Goal: Find specific page/section: Find specific page/section

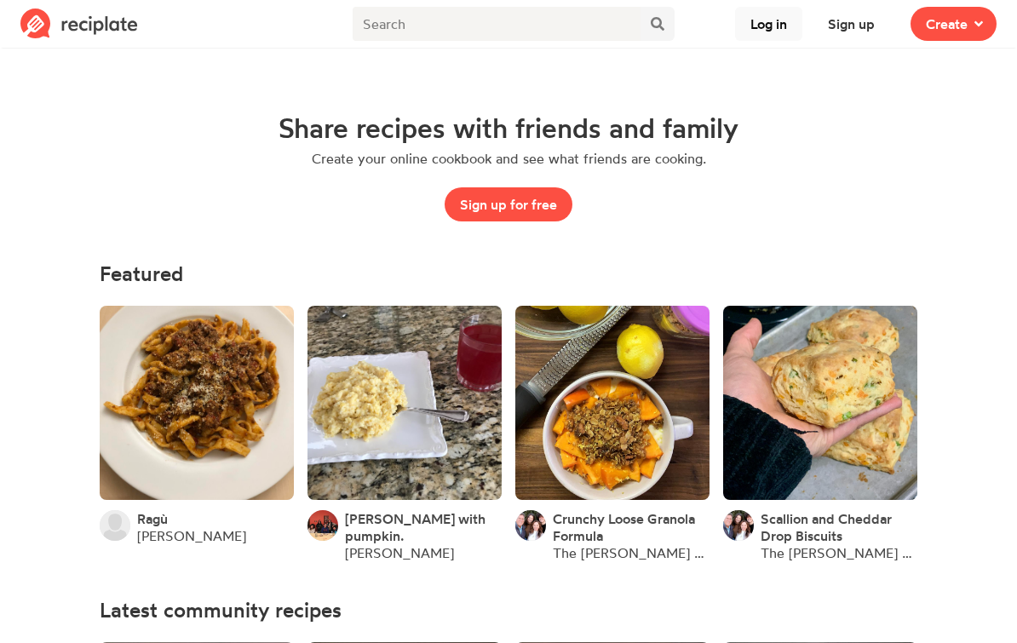
click at [772, 24] on button "Log in" at bounding box center [768, 24] width 67 height 34
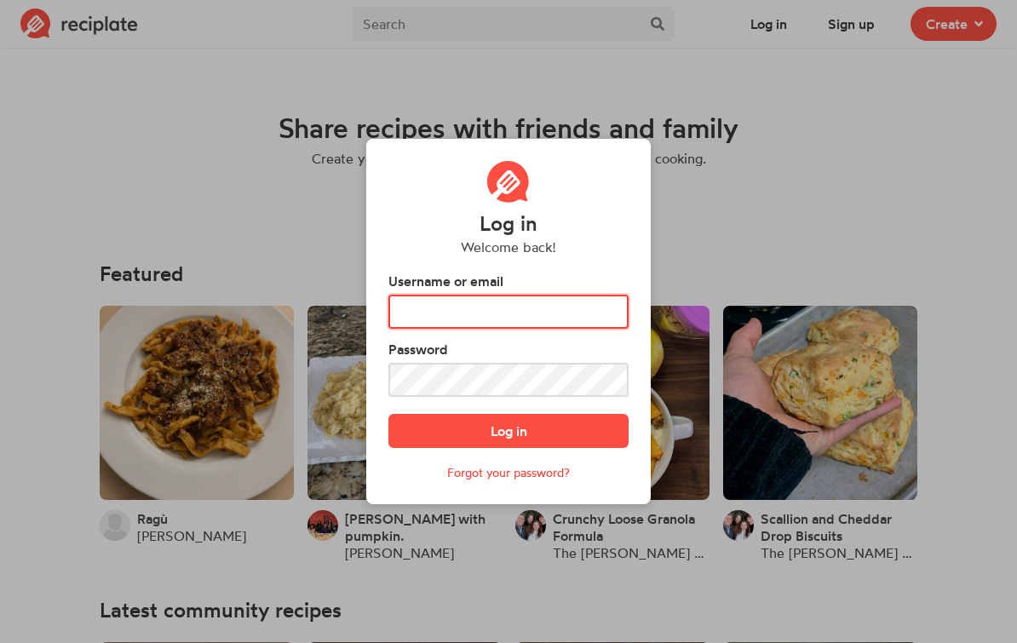
type input "FEARENGIRL3"
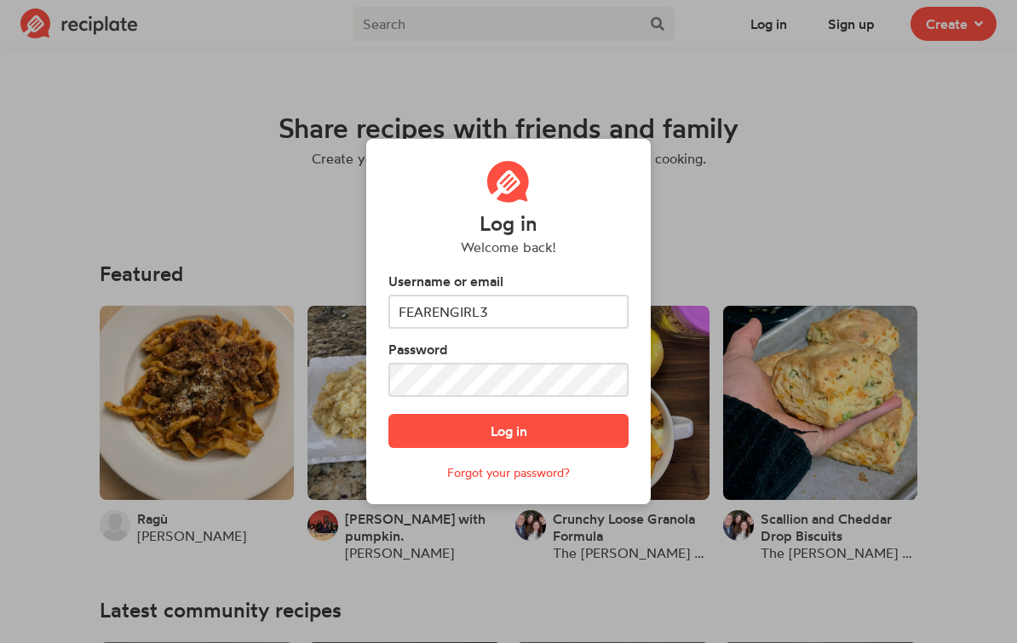
click at [509, 446] on button "Log in" at bounding box center [509, 431] width 240 height 34
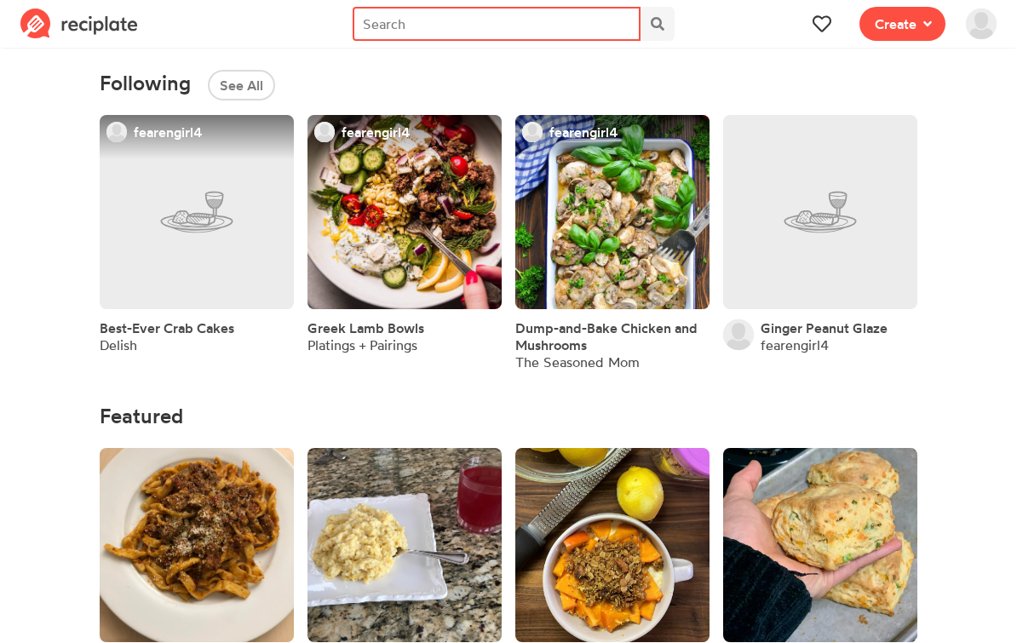
click at [418, 28] on input "text" at bounding box center [497, 24] width 288 height 34
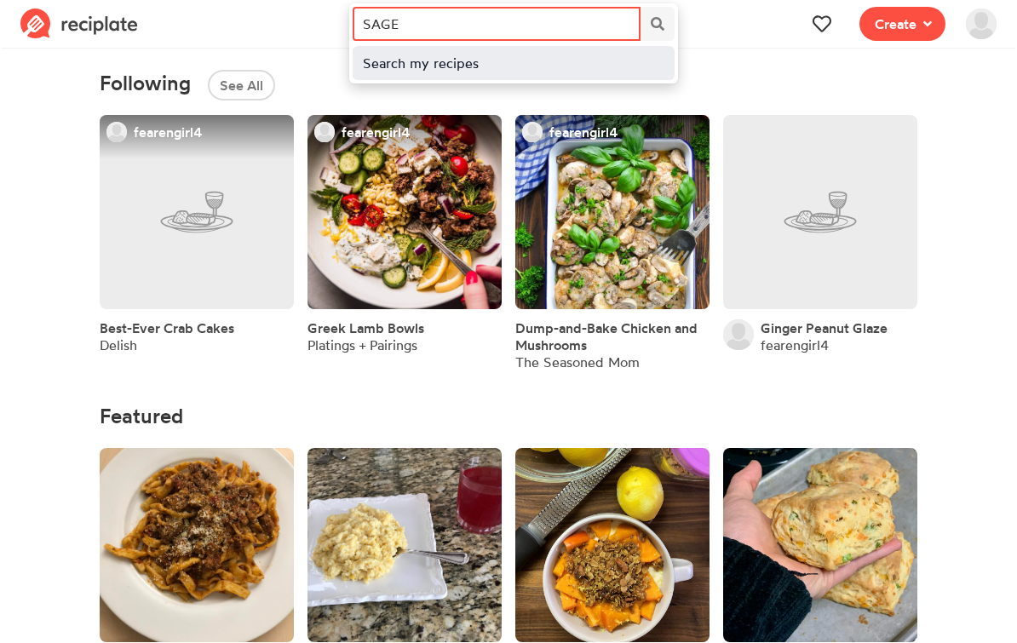
type input "SAGE"
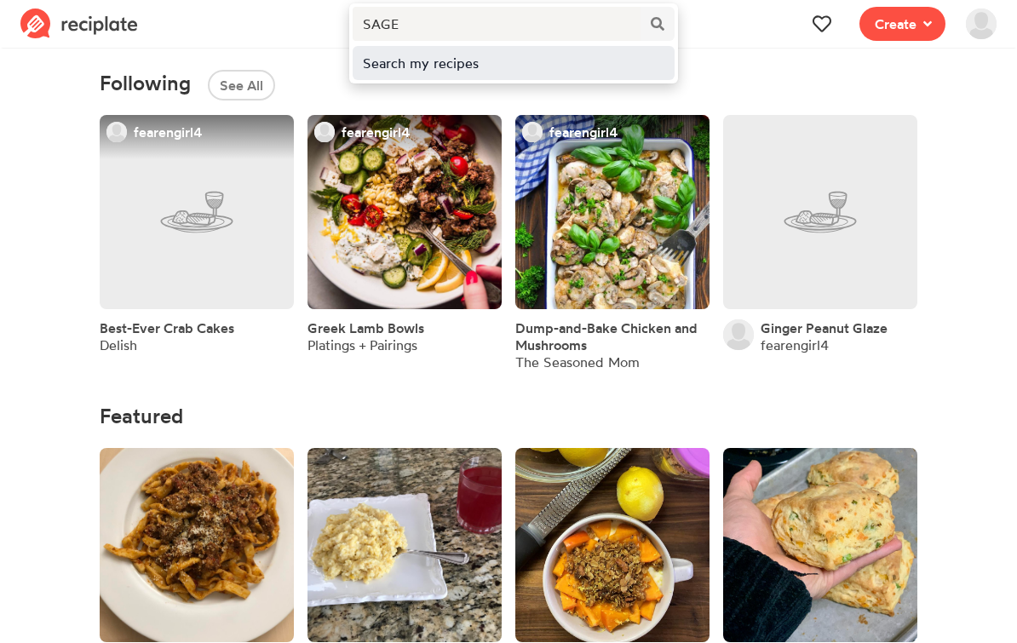
click at [456, 72] on div "Search my recipes" at bounding box center [514, 63] width 302 height 20
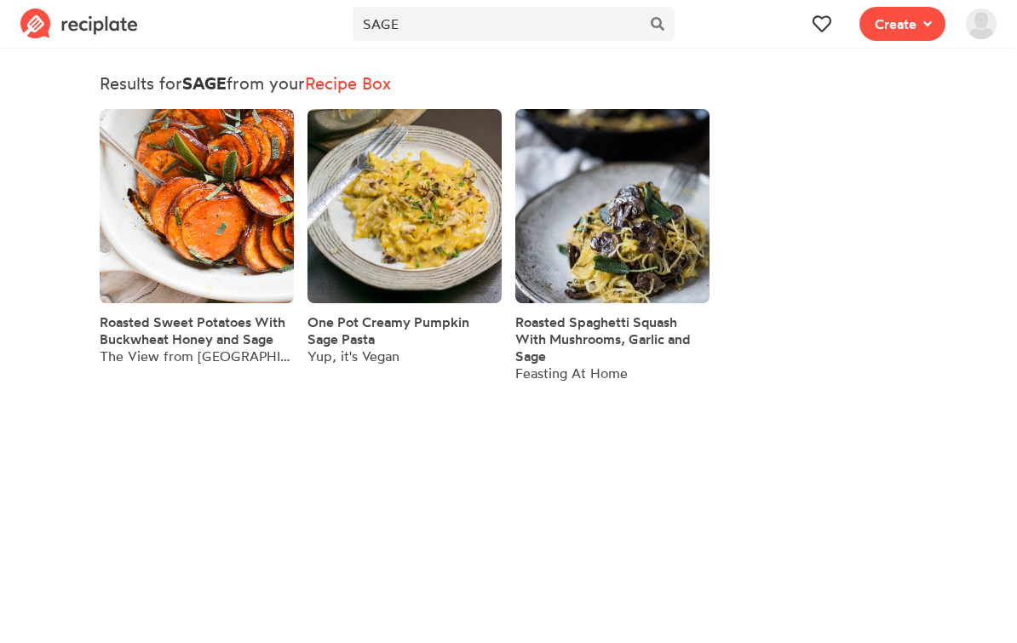
click at [596, 320] on span "Roasted Spaghetti Squash With Mushrooms, Garlic and Sage" at bounding box center [604, 339] width 176 height 51
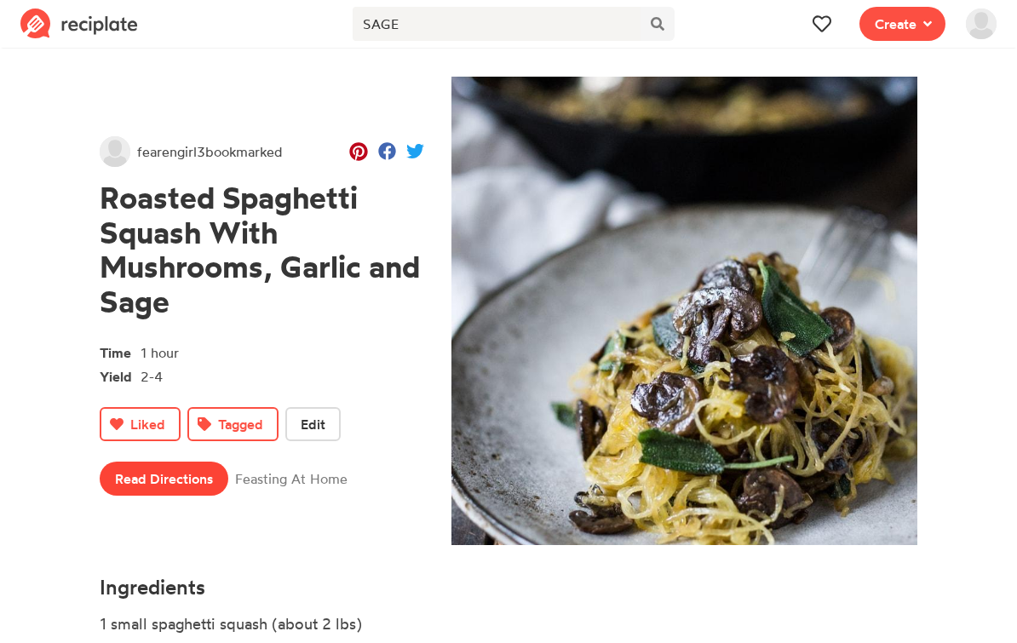
click at [162, 487] on link "Read Directions" at bounding box center [164, 479] width 129 height 34
